Goal: Information Seeking & Learning: Learn about a topic

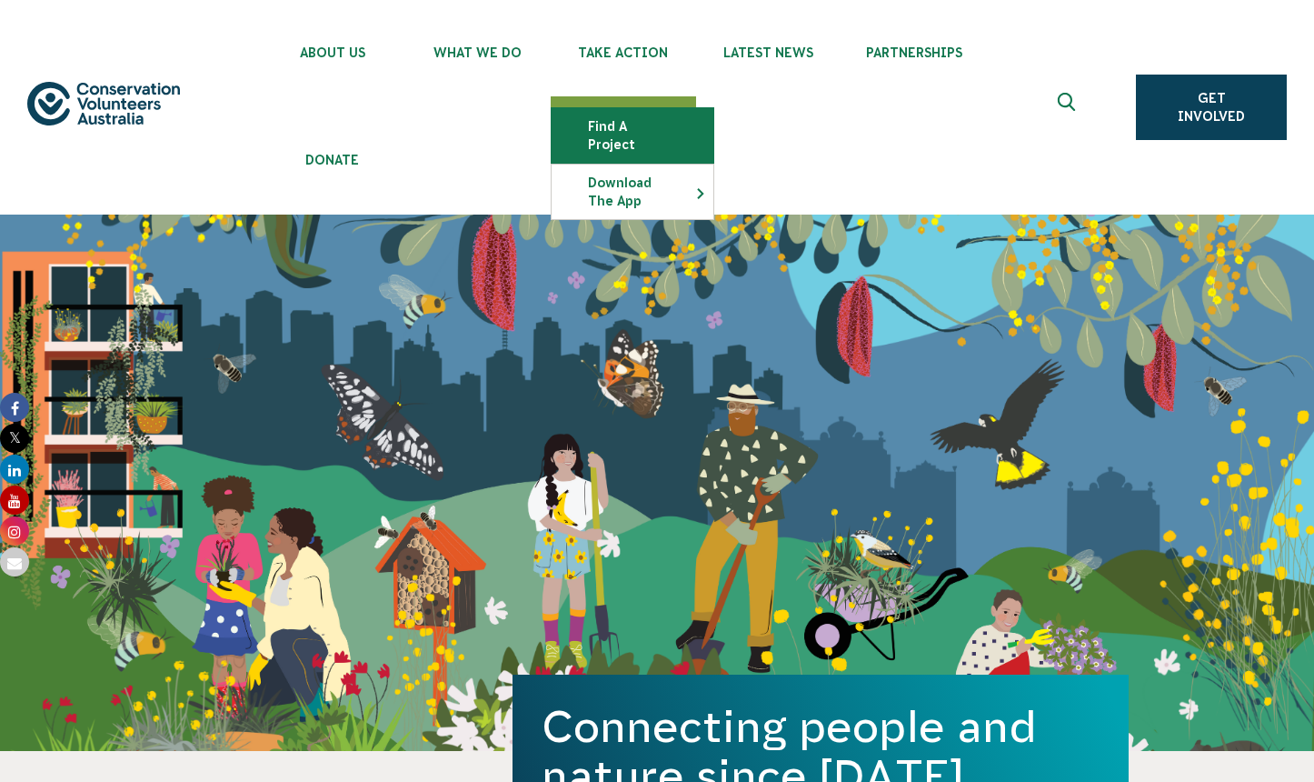
click at [647, 126] on link "Find a project" at bounding box center [633, 135] width 162 height 55
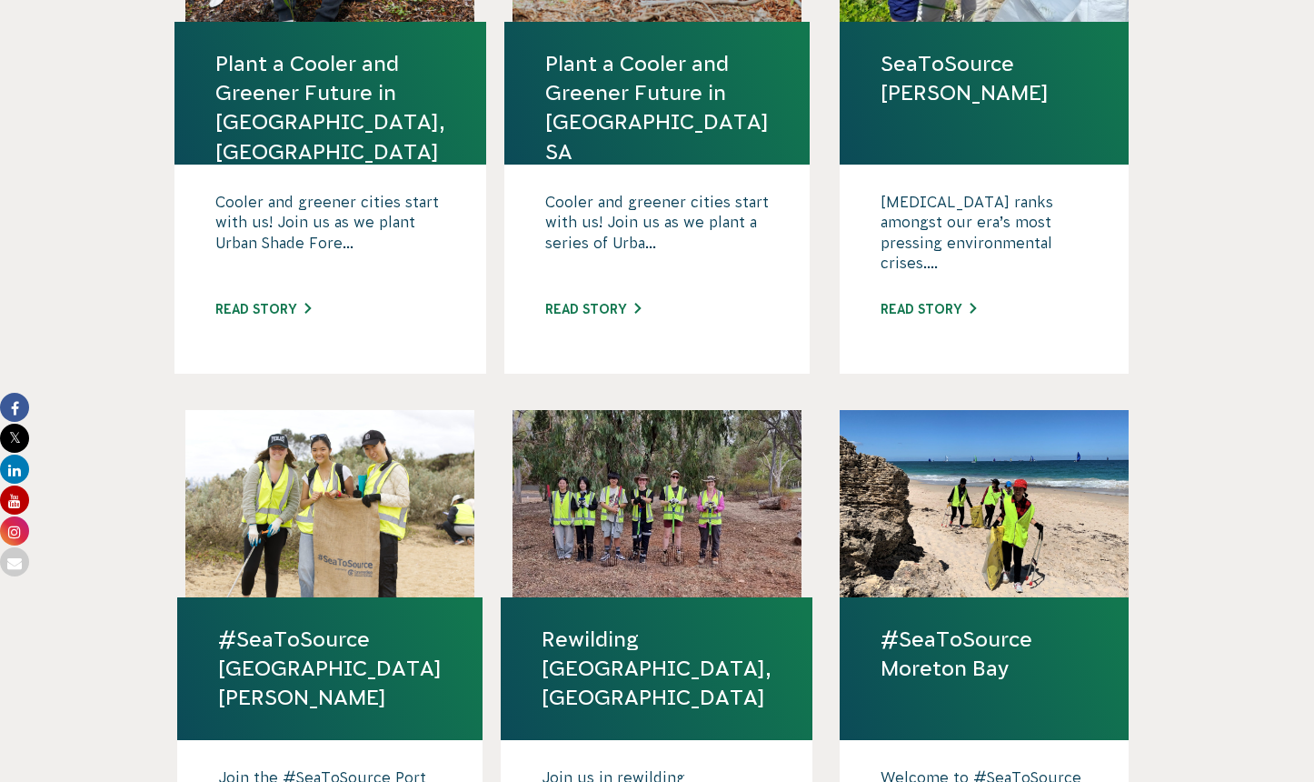
scroll to position [1211, 0]
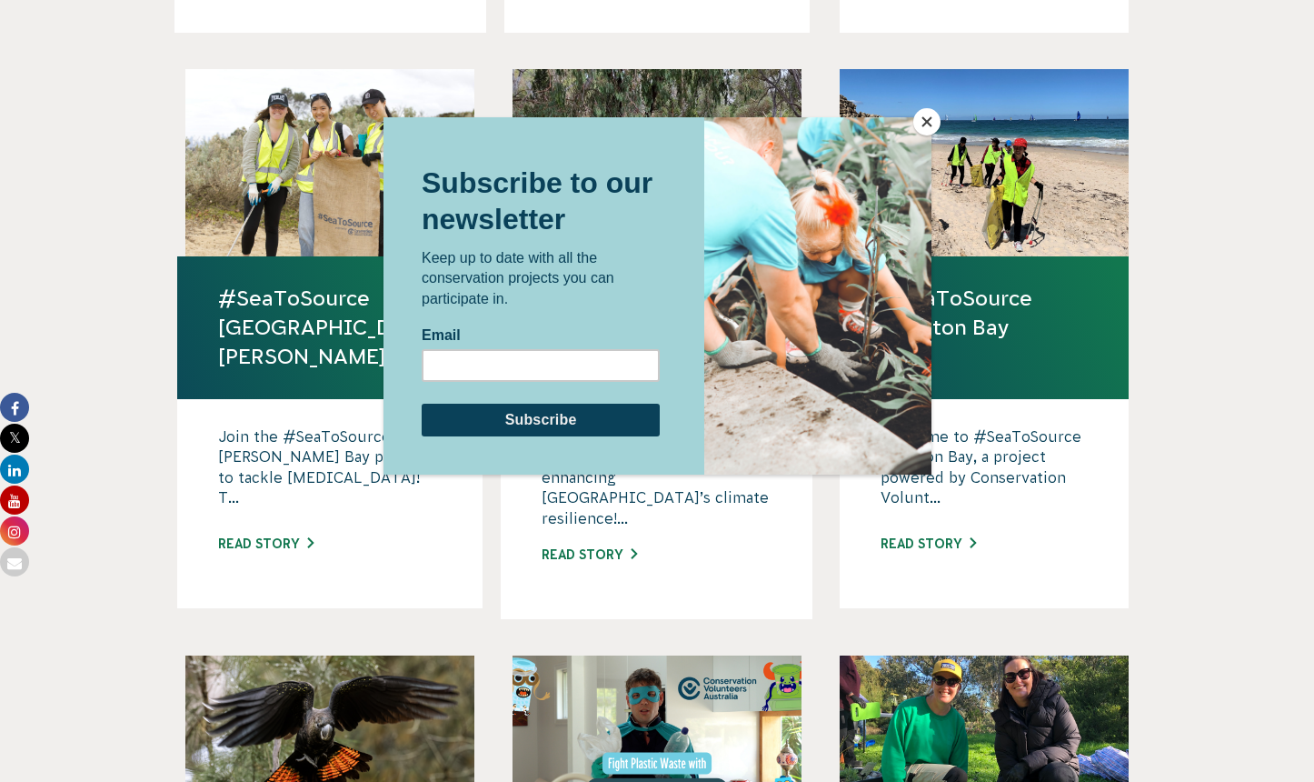
click at [934, 124] on button "Close" at bounding box center [927, 121] width 27 height 27
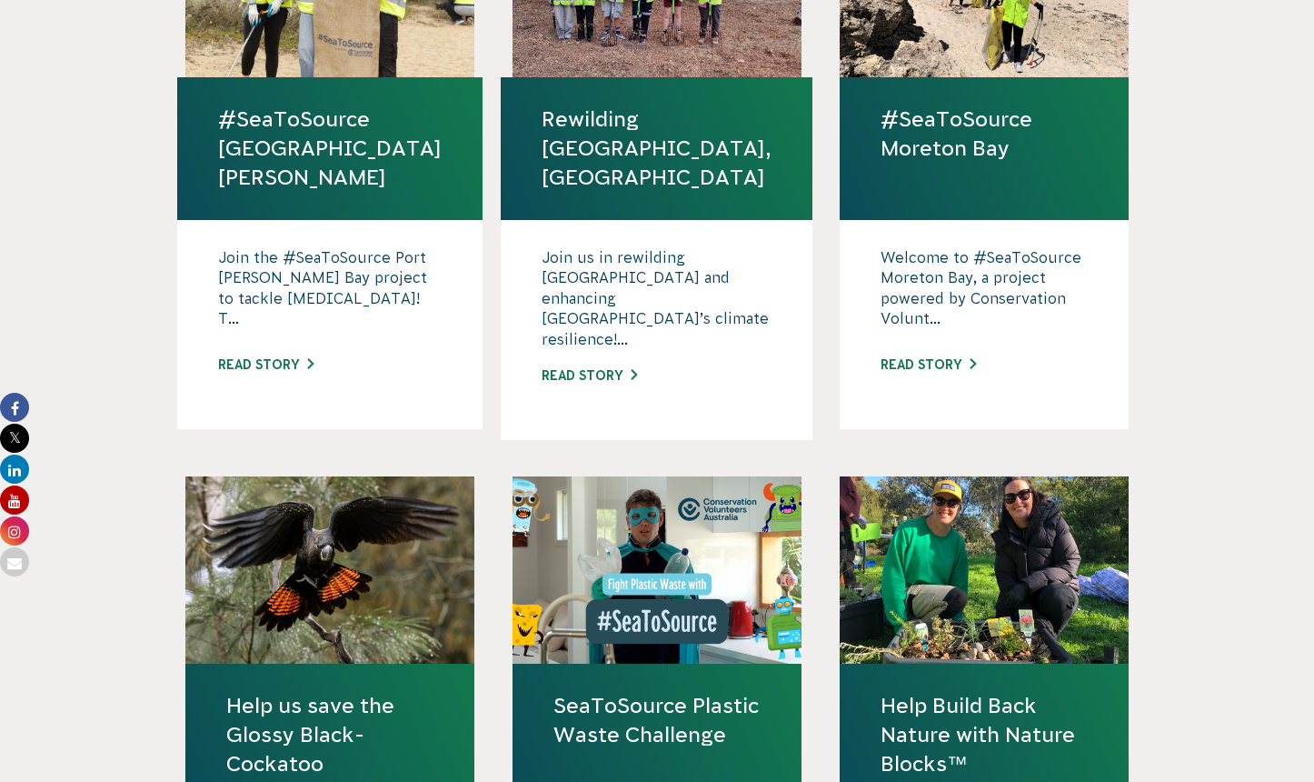
scroll to position [1739, 0]
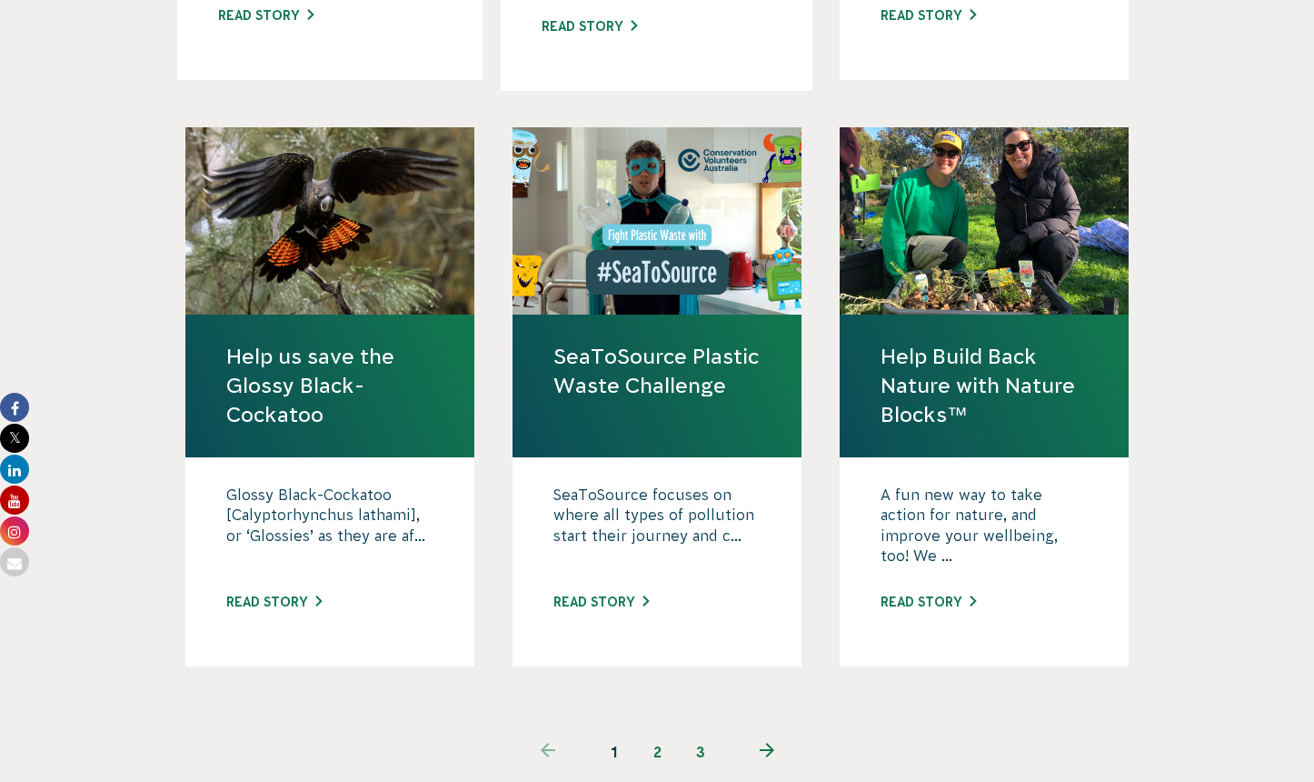
click at [773, 743] on icon "Next page" at bounding box center [767, 750] width 15 height 15
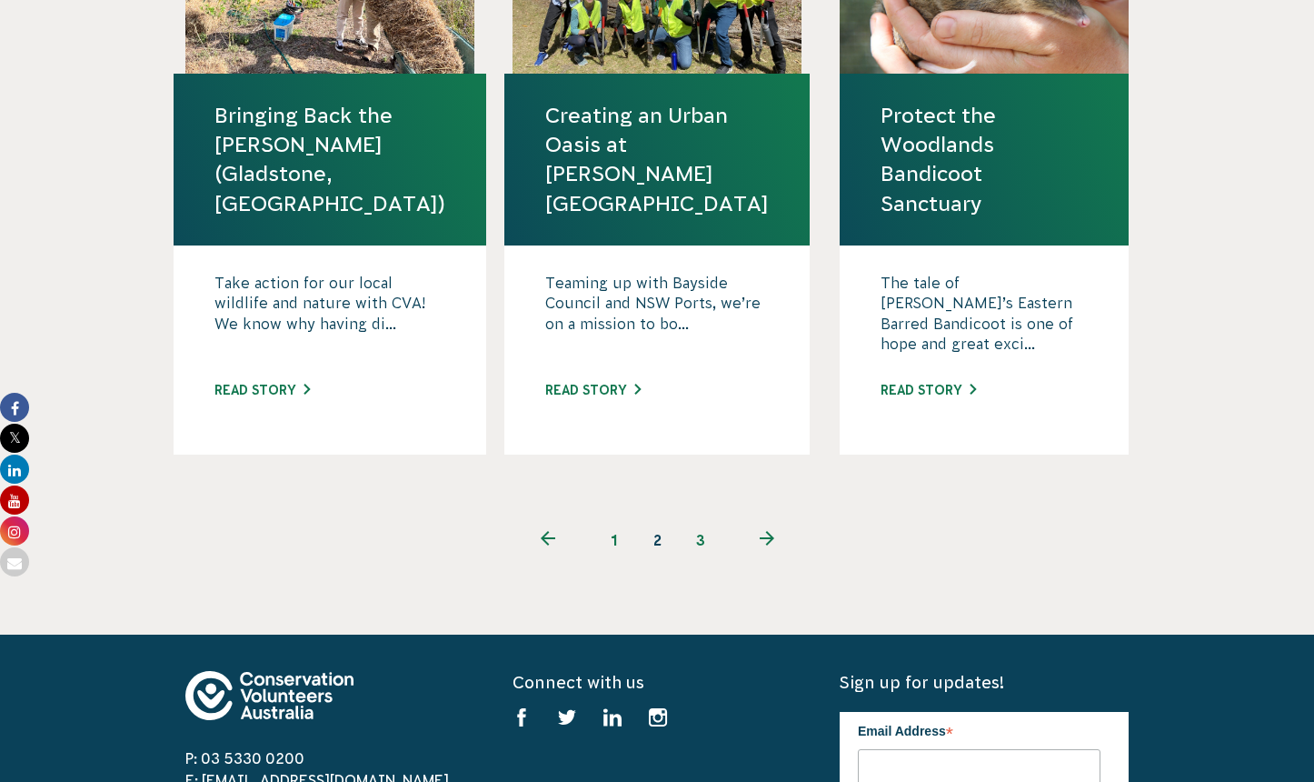
scroll to position [2135, 0]
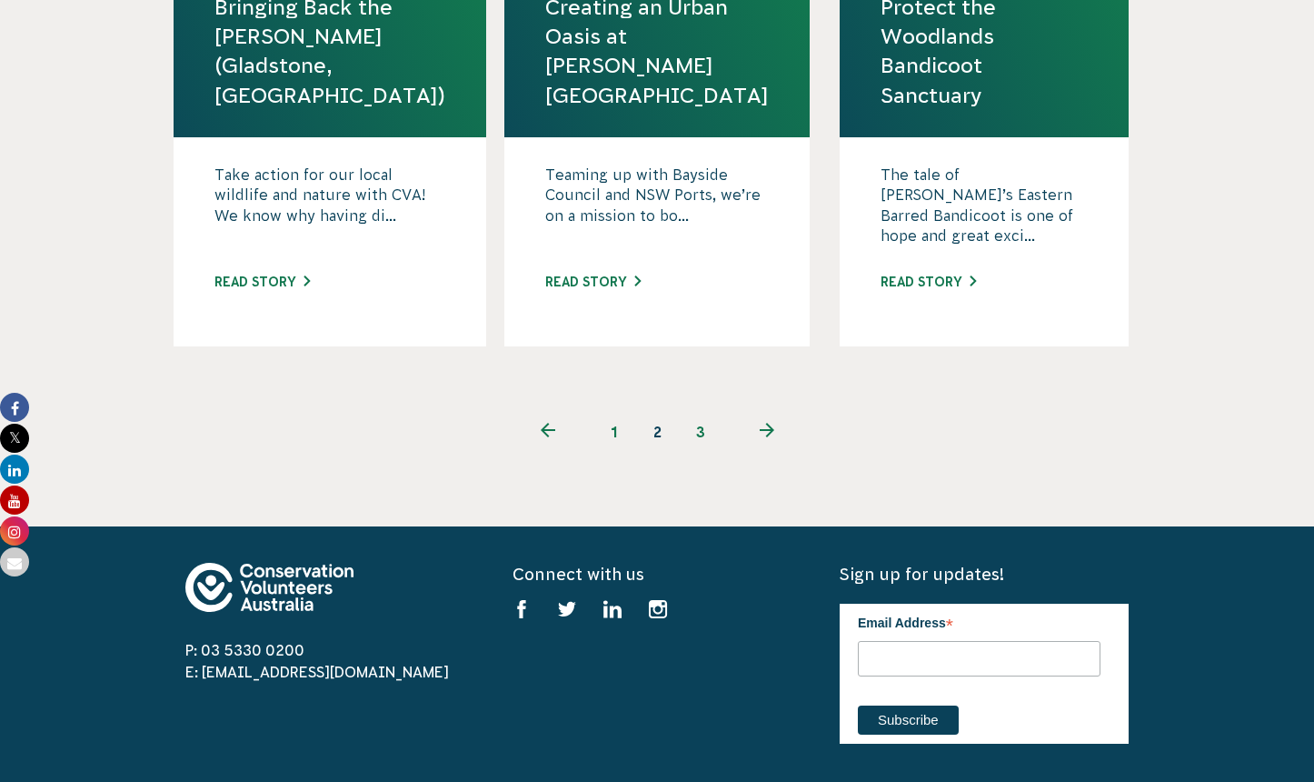
click at [774, 410] on link "next page" at bounding box center [767, 432] width 88 height 44
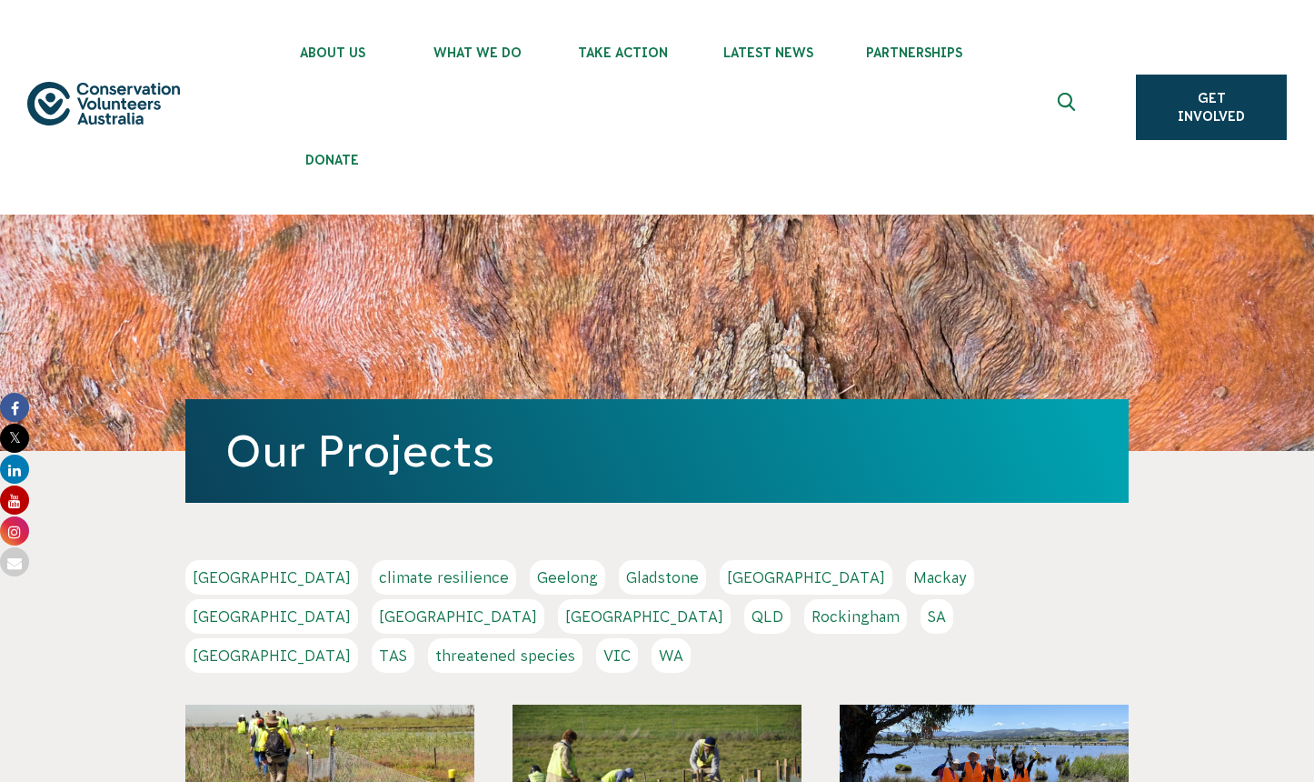
click at [720, 570] on link "Hobart" at bounding box center [806, 577] width 173 height 35
click at [358, 599] on link "Melbourne" at bounding box center [271, 616] width 173 height 35
click at [230, 583] on link "Adelaide" at bounding box center [271, 577] width 173 height 35
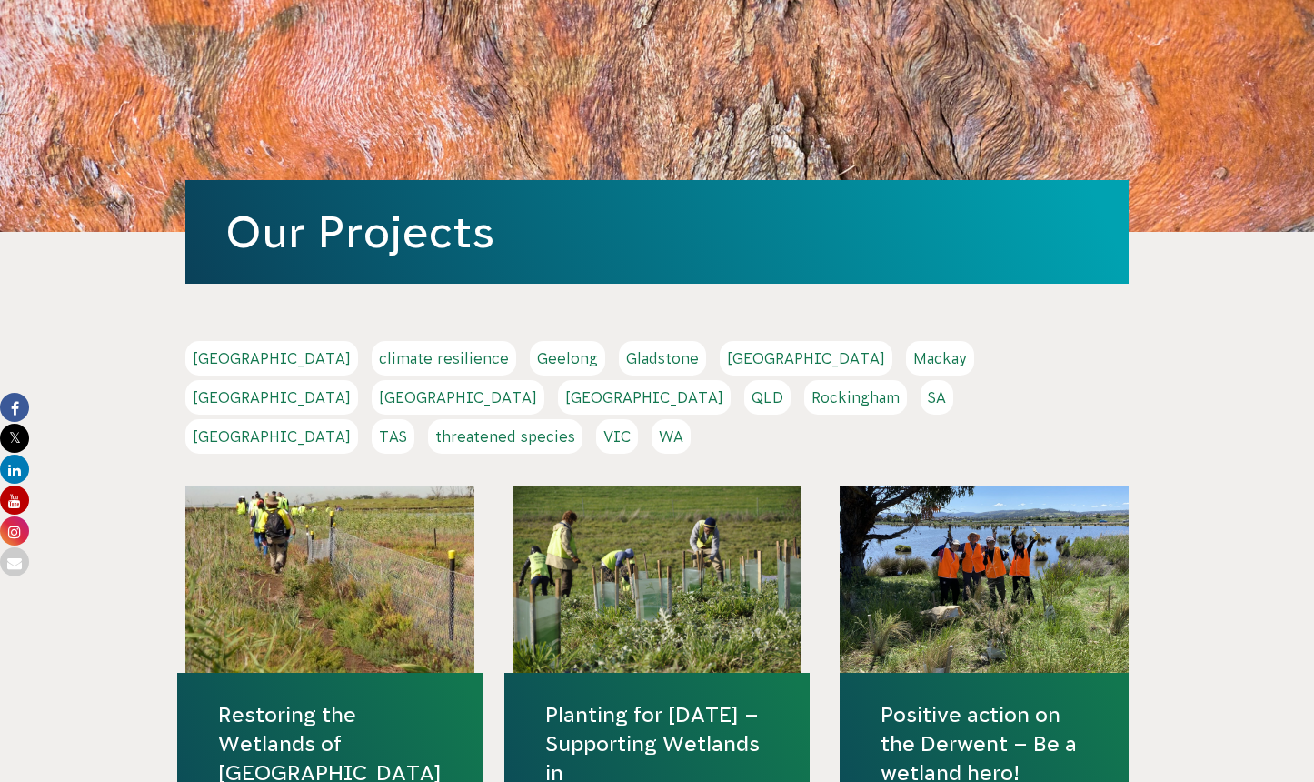
scroll to position [286, 0]
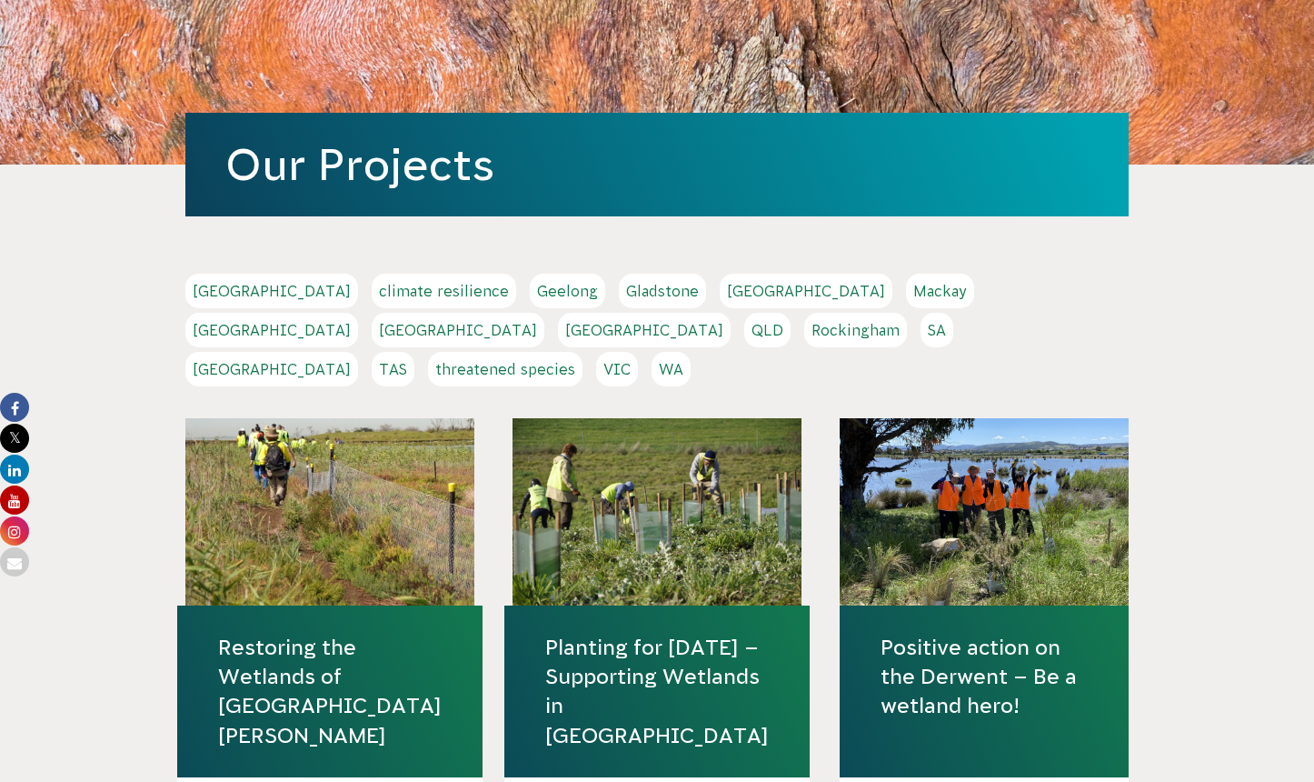
click at [583, 352] on link "threatened species" at bounding box center [505, 369] width 155 height 35
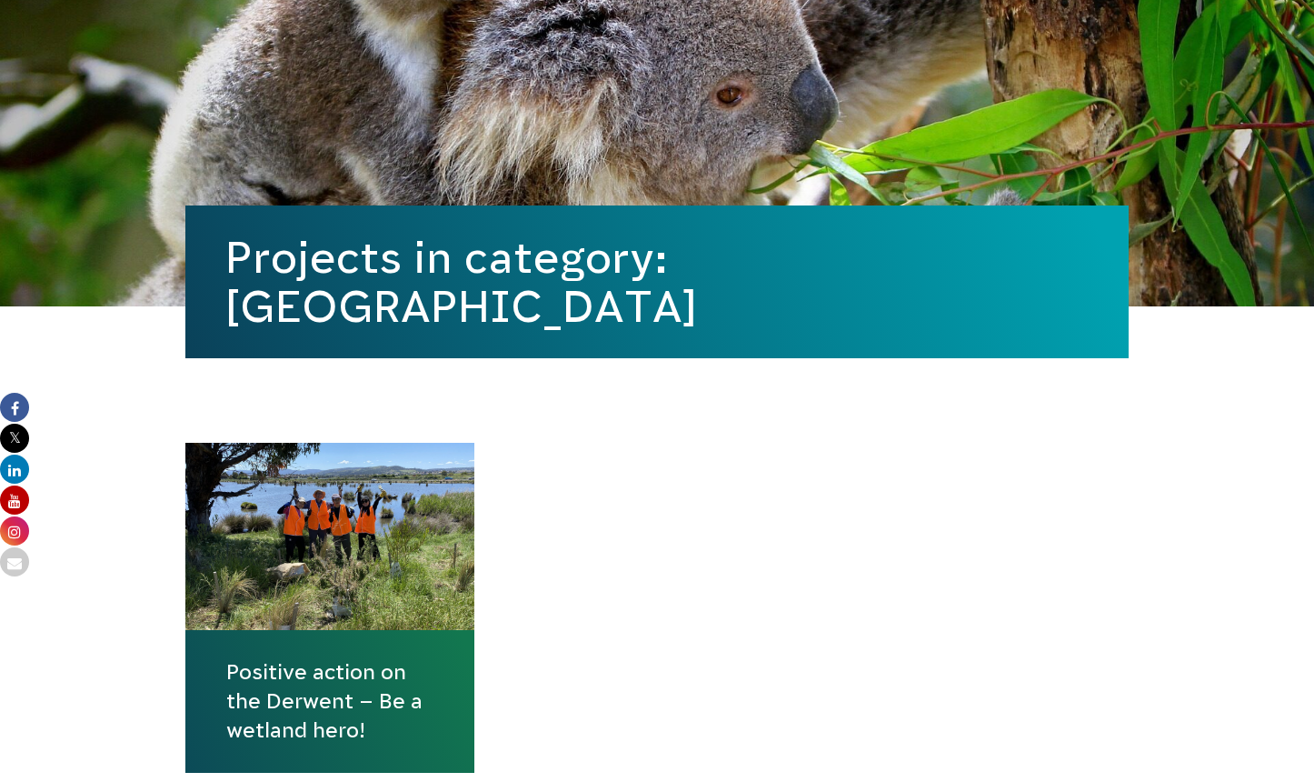
scroll to position [2, 0]
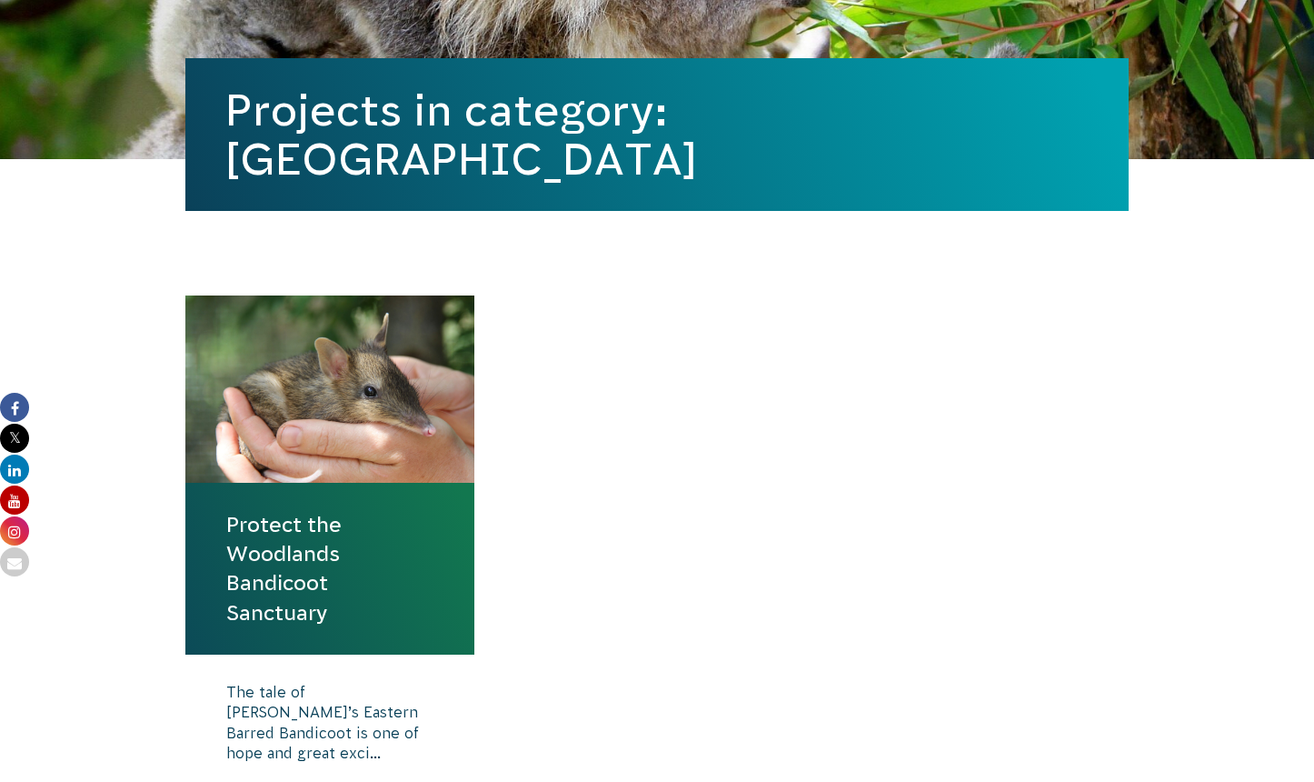
scroll to position [689, 0]
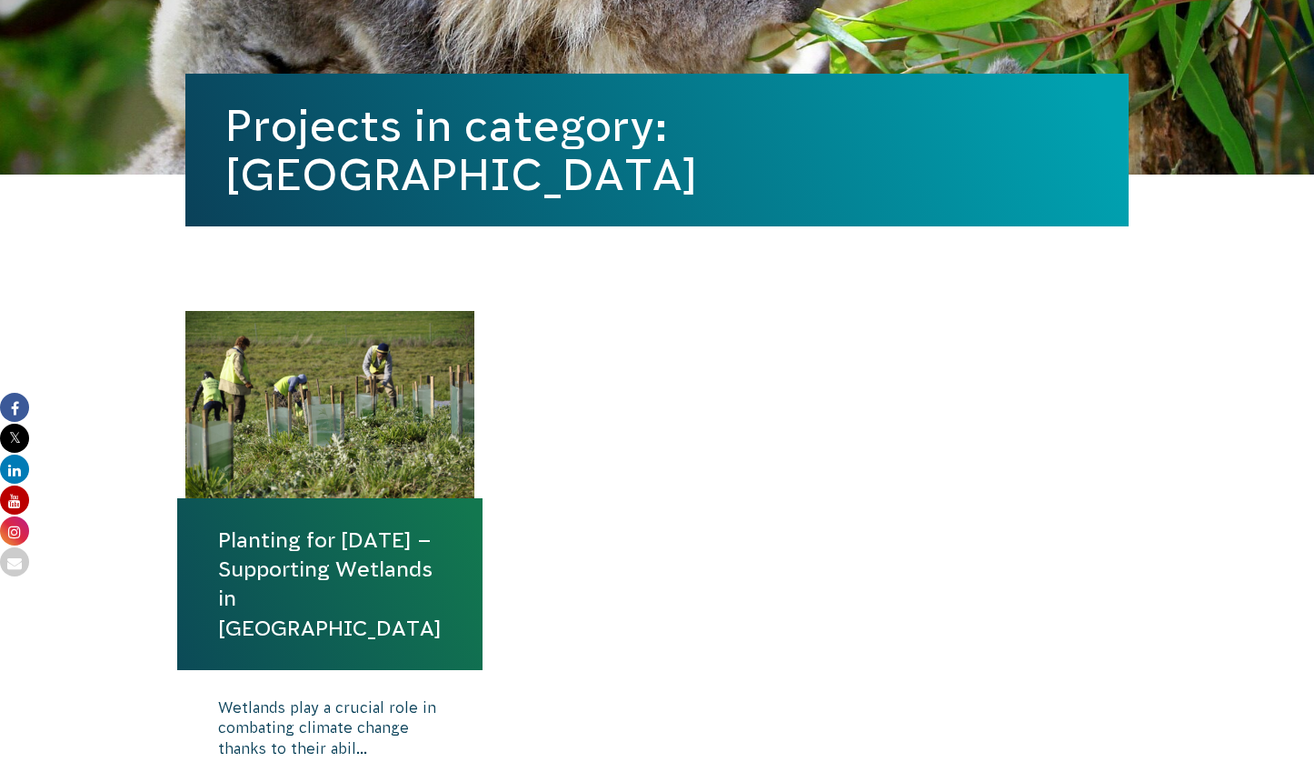
scroll to position [437, 0]
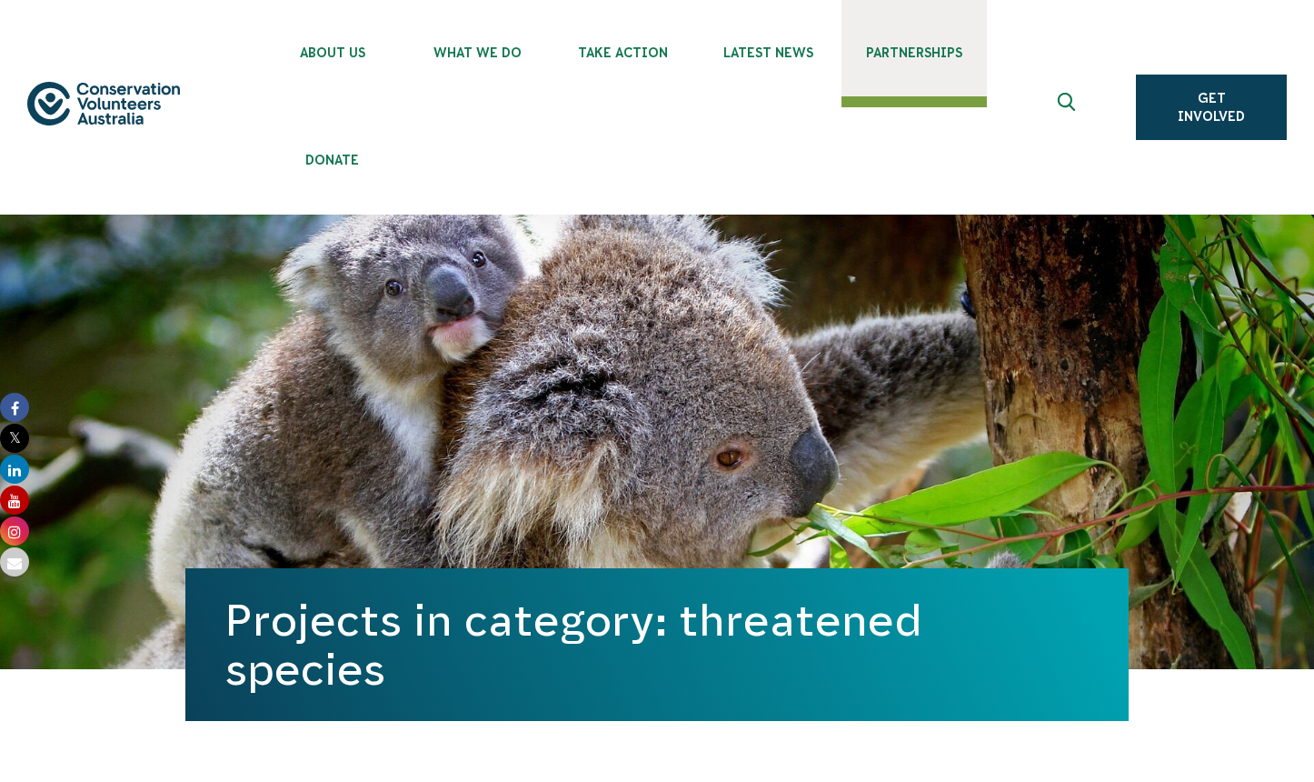
click at [960, 66] on link "Partnerships" at bounding box center [914, 48] width 145 height 96
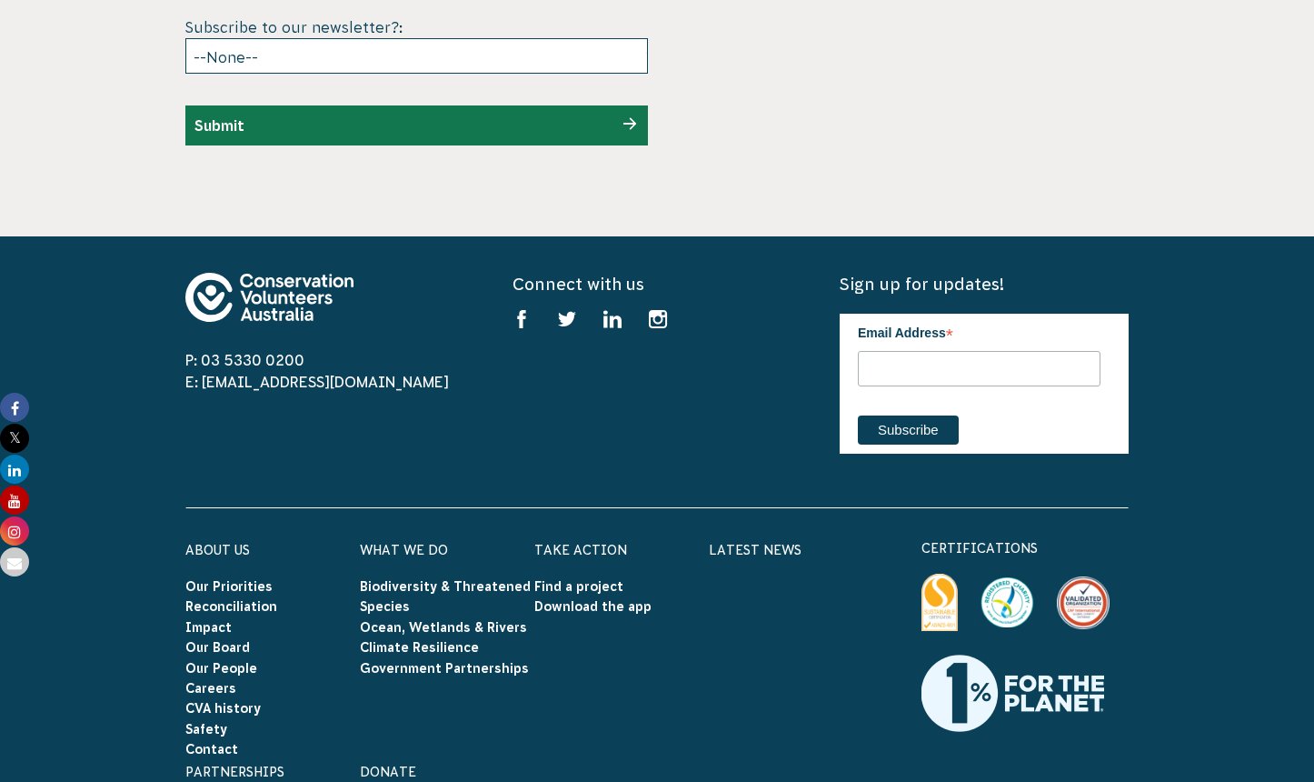
scroll to position [5679, 0]
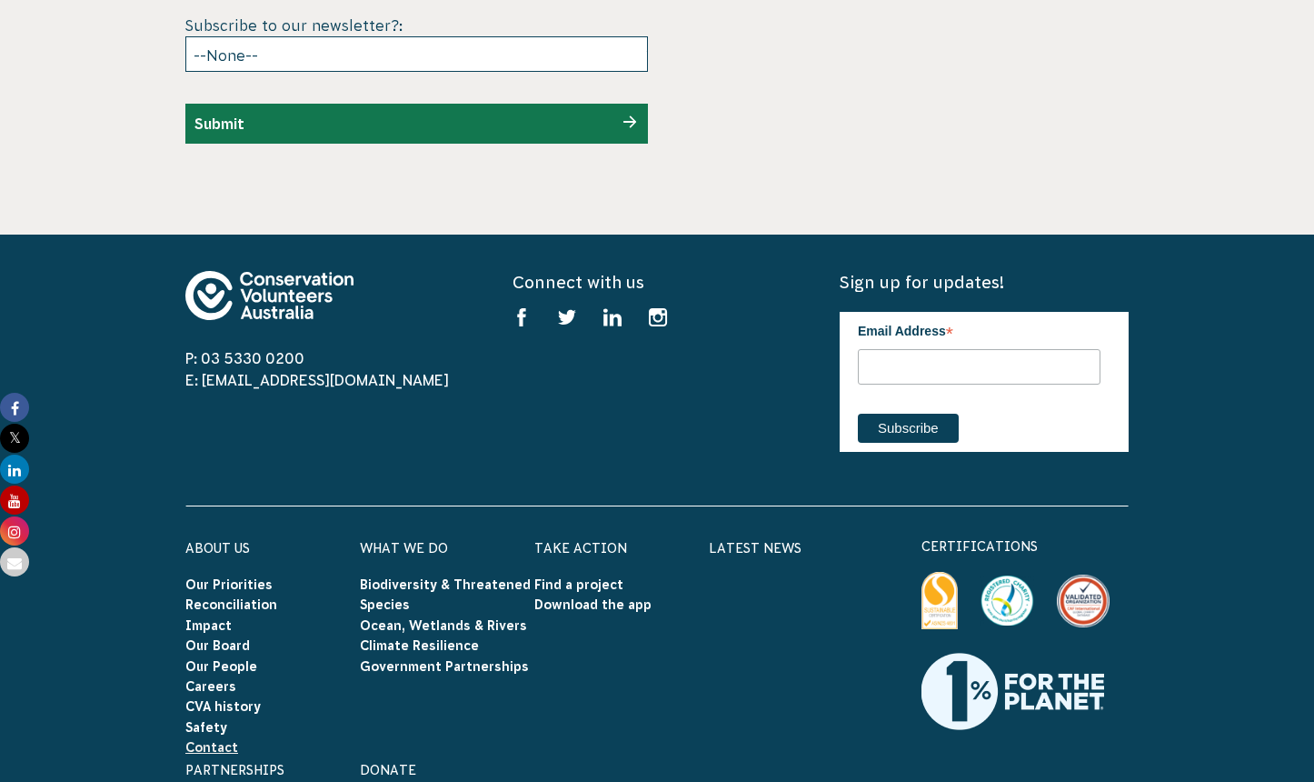
click at [223, 740] on link "Contact" at bounding box center [211, 747] width 53 height 15
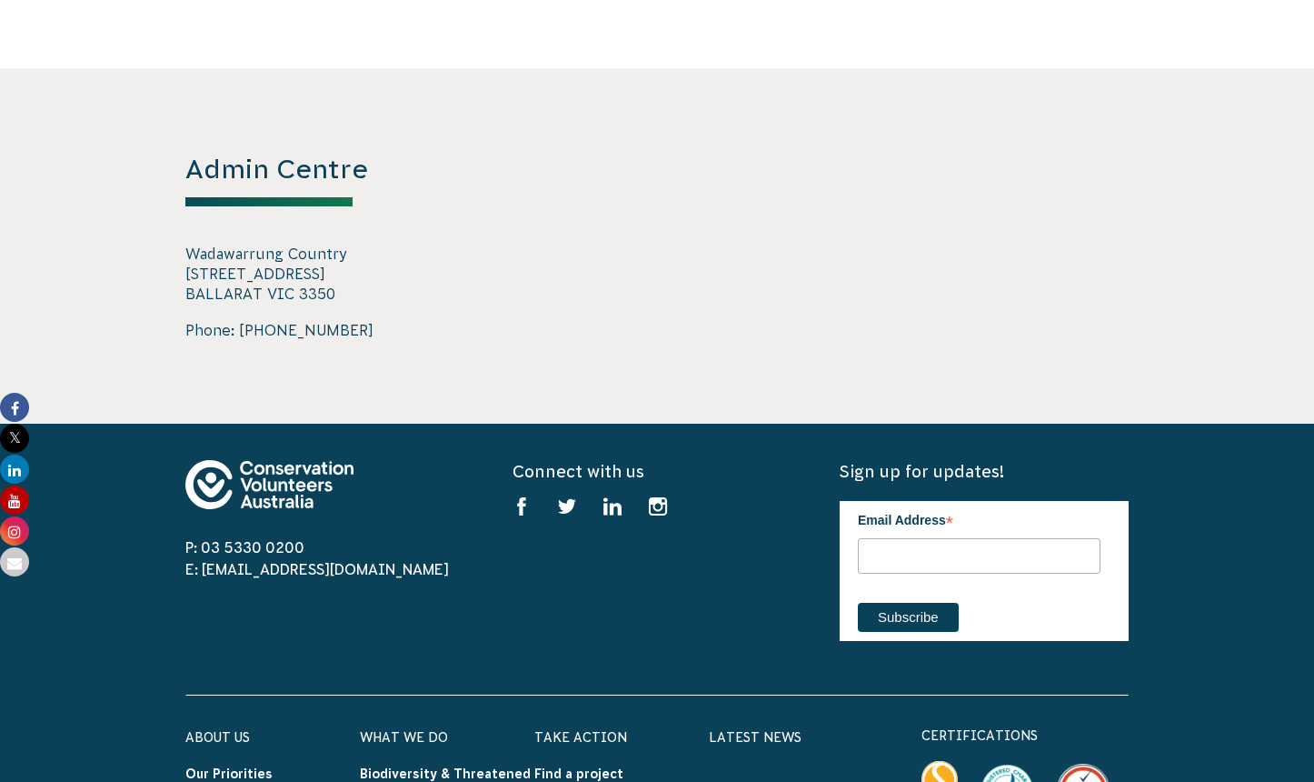
scroll to position [3782, 0]
